Goal: Information Seeking & Learning: Learn about a topic

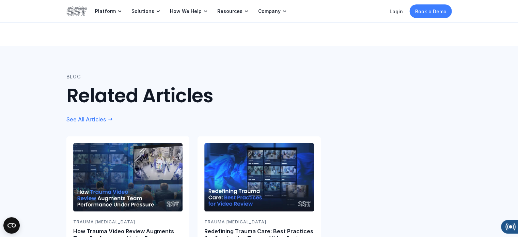
scroll to position [1396, 0]
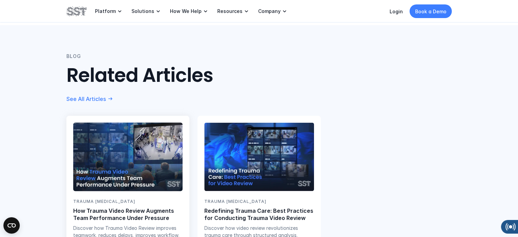
click at [151, 207] on p "How Trauma Video Review Augments Team Performance Under Pressure" at bounding box center [127, 214] width 109 height 14
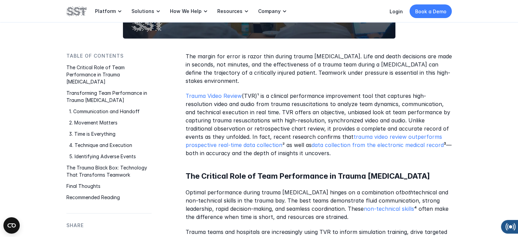
scroll to position [306, 0]
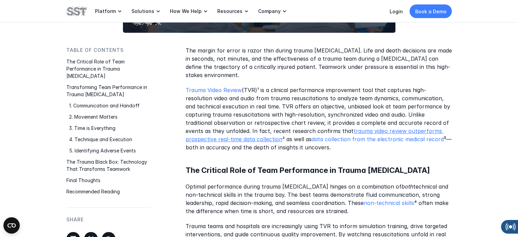
click at [229, 140] on link "trauma video review outperforms prospective real-time data collection" at bounding box center [315, 134] width 258 height 15
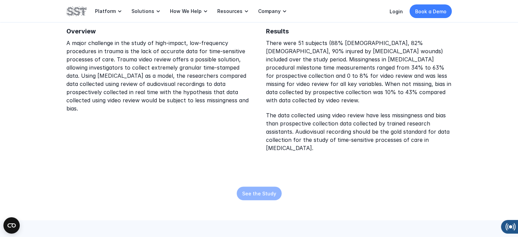
scroll to position [204, 0]
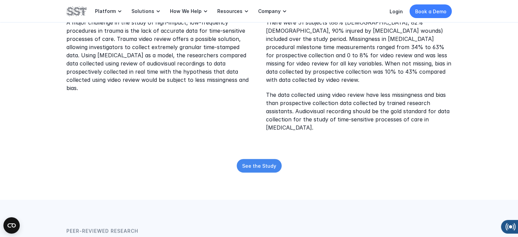
click at [253, 162] on p "See the Study" at bounding box center [259, 165] width 34 height 7
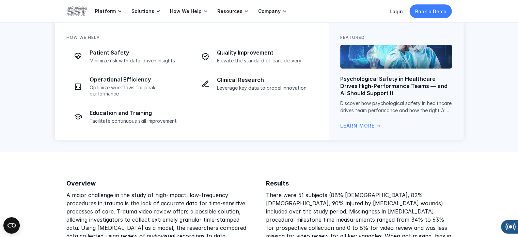
scroll to position [0, 0]
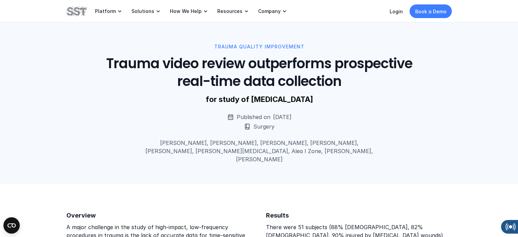
click at [75, 8] on img at bounding box center [76, 11] width 20 height 12
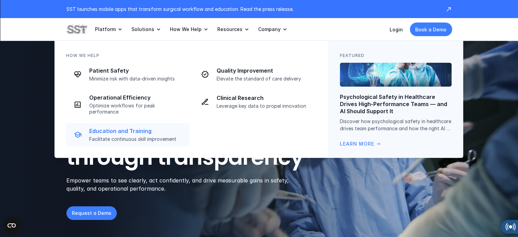
click at [139, 127] on p "Education and Training" at bounding box center [137, 130] width 96 height 7
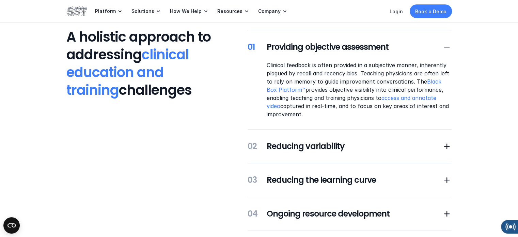
scroll to position [204, 0]
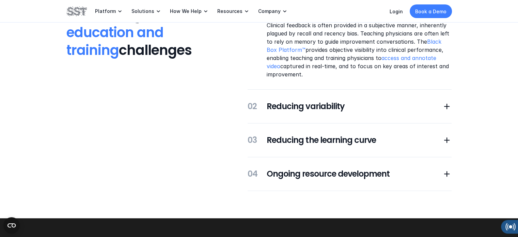
click at [454, 105] on div "Overview A holistic approach to addressing clinical education and training chal…" at bounding box center [259, 83] width 518 height 269
click at [452, 105] on div "Overview A holistic approach to addressing clinical education and training chal…" at bounding box center [259, 83] width 518 height 269
click at [443, 106] on icon at bounding box center [447, 106] width 10 height 10
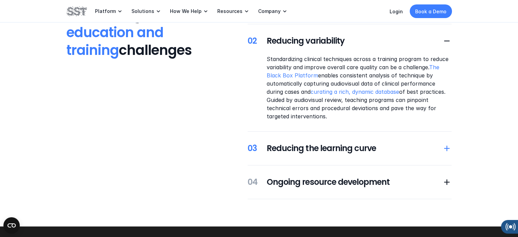
click at [448, 149] on icon at bounding box center [447, 148] width 10 height 10
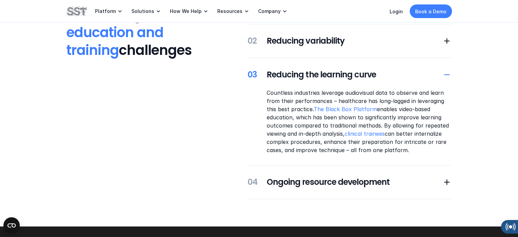
click at [446, 75] on icon at bounding box center [447, 75] width 10 height 10
click at [446, 75] on use at bounding box center [446, 74] width 5 height 1
click at [437, 115] on p "Countless industries leverage audiovisual data to observe and learn from their …" at bounding box center [359, 121] width 185 height 65
click at [261, 73] on div "03 Reducing the learning curve" at bounding box center [345, 75] width 194 height 12
click at [446, 74] on icon at bounding box center [447, 75] width 10 height 10
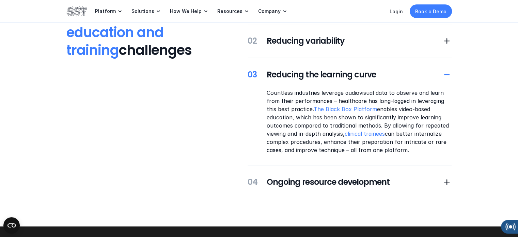
click at [447, 75] on use at bounding box center [446, 74] width 5 height 1
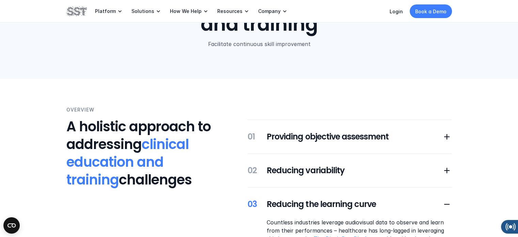
scroll to position [68, 0]
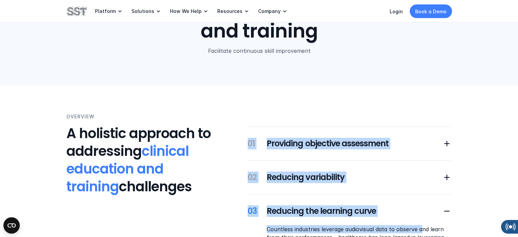
drag, startPoint x: 242, startPoint y: 122, endPoint x: 421, endPoint y: 230, distance: 208.1
click at [421, 230] on div "Overview A holistic approach to addressing clinical education and training chal…" at bounding box center [258, 224] width 385 height 222
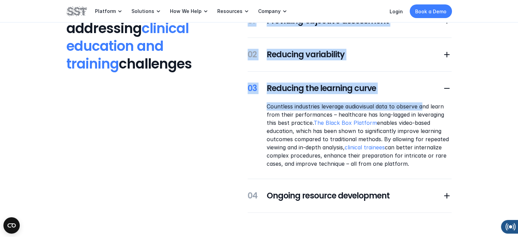
scroll to position [204, 0]
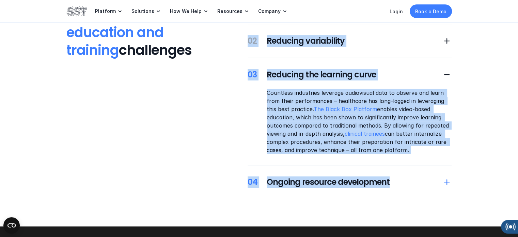
click at [400, 183] on h5 "Ongoing resource development" at bounding box center [354, 182] width 175 height 12
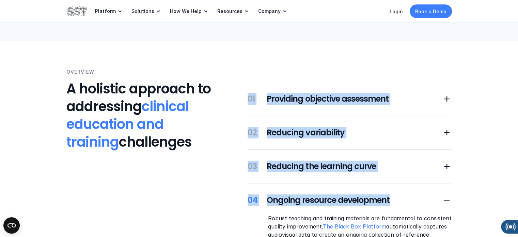
scroll to position [102, 0]
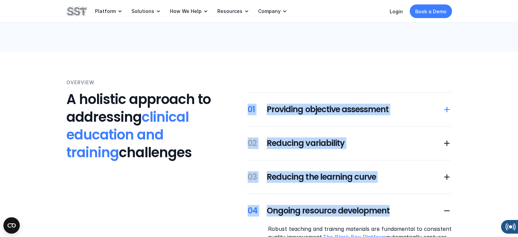
copy div "01 Providing objective assessment 02 Reducing variability 03 Reducing the learn…"
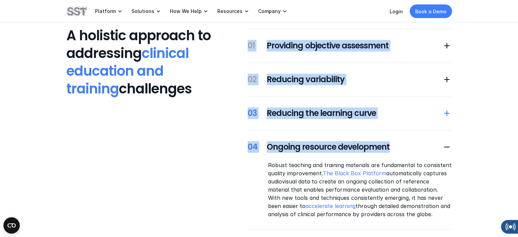
scroll to position [170, 0]
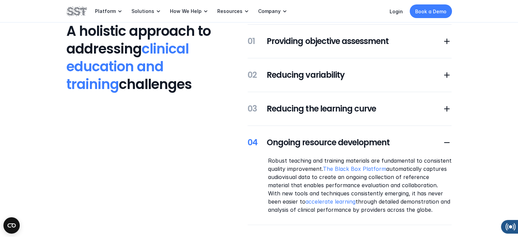
click at [486, 166] on div "Overview A holistic approach to addressing clinical education and training chal…" at bounding box center [259, 117] width 518 height 269
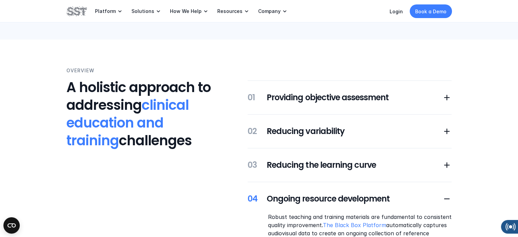
scroll to position [136, 0]
